Goal: Find specific page/section: Find specific page/section

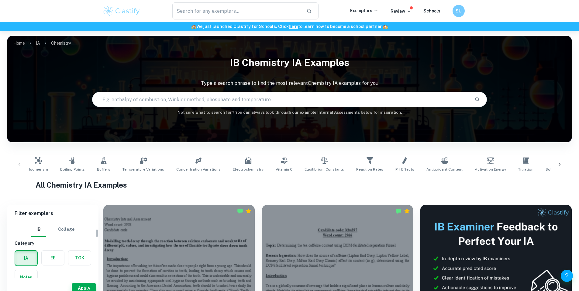
scroll to position [44, 0]
click at [57, 264] on input "Chemistry" at bounding box center [44, 267] width 54 height 12
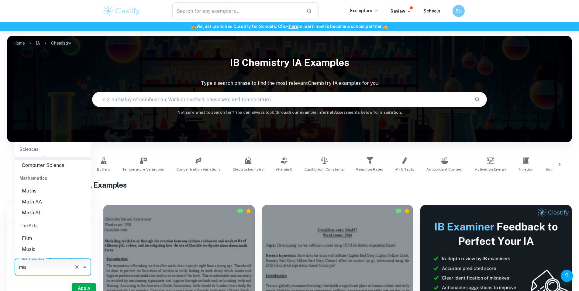
scroll to position [0, 0]
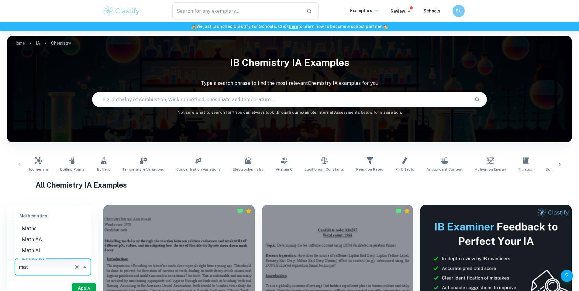
click at [42, 240] on li "Math AA" at bounding box center [53, 239] width 77 height 11
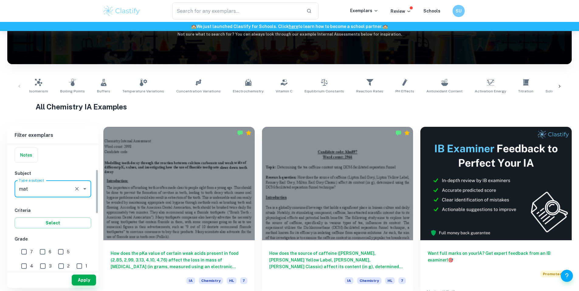
scroll to position [82, 0]
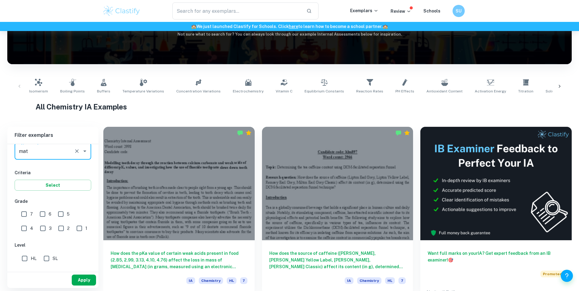
type input "Math AA"
click at [83, 285] on button "Apply" at bounding box center [84, 279] width 24 height 11
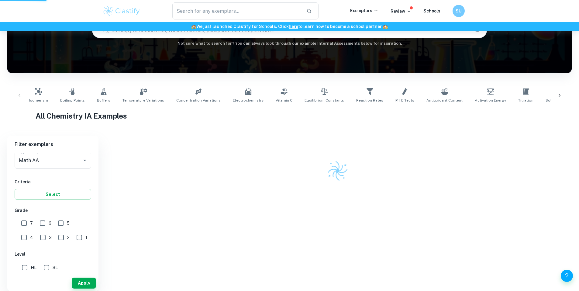
scroll to position [66, 0]
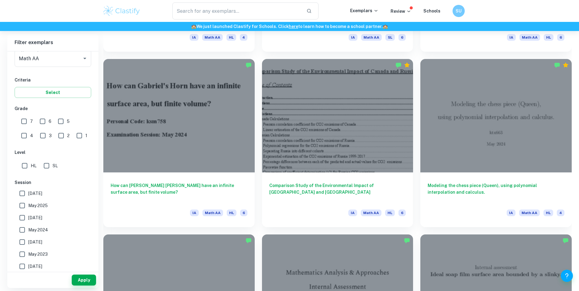
scroll to position [848, 0]
